Goal: Transaction & Acquisition: Obtain resource

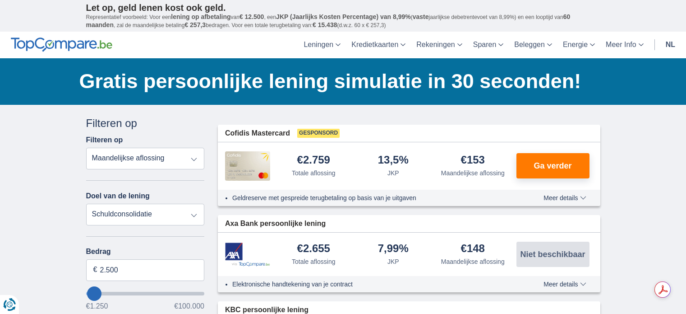
select select "debtConsolidation"
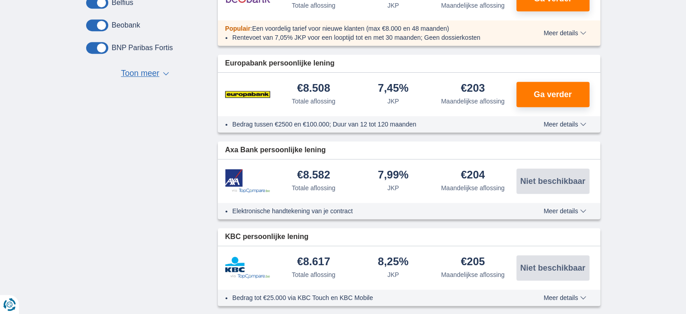
scroll to position [226, 0]
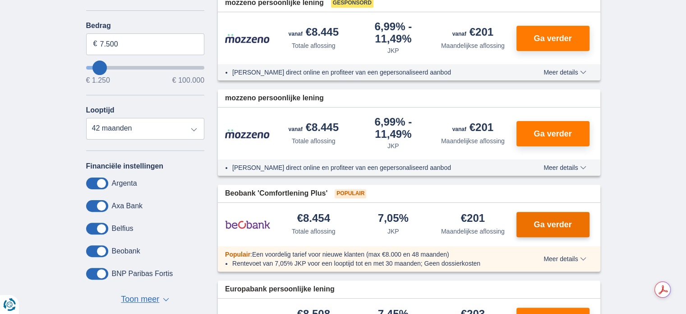
click at [553, 221] on span "Ga verder" at bounding box center [553, 224] width 38 height 8
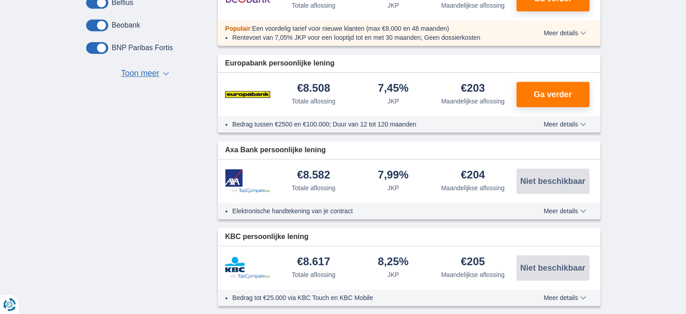
scroll to position [0, 0]
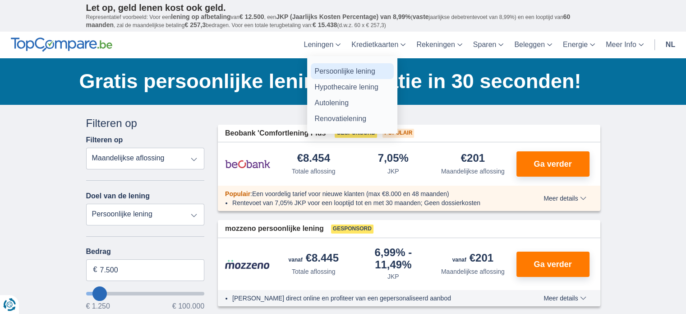
click at [336, 72] on link "Persoonlijke lening" at bounding box center [352, 71] width 83 height 16
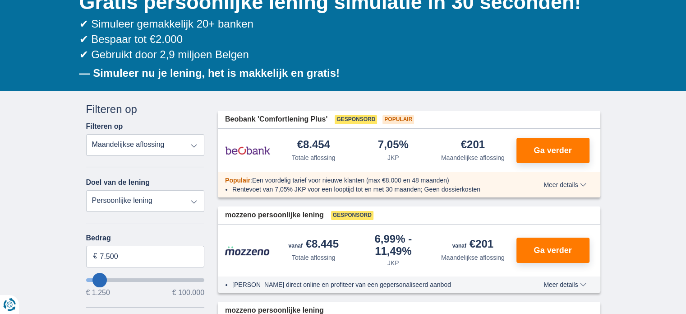
scroll to position [75, 0]
